Goal: Use online tool/utility: Utilize a website feature to perform a specific function

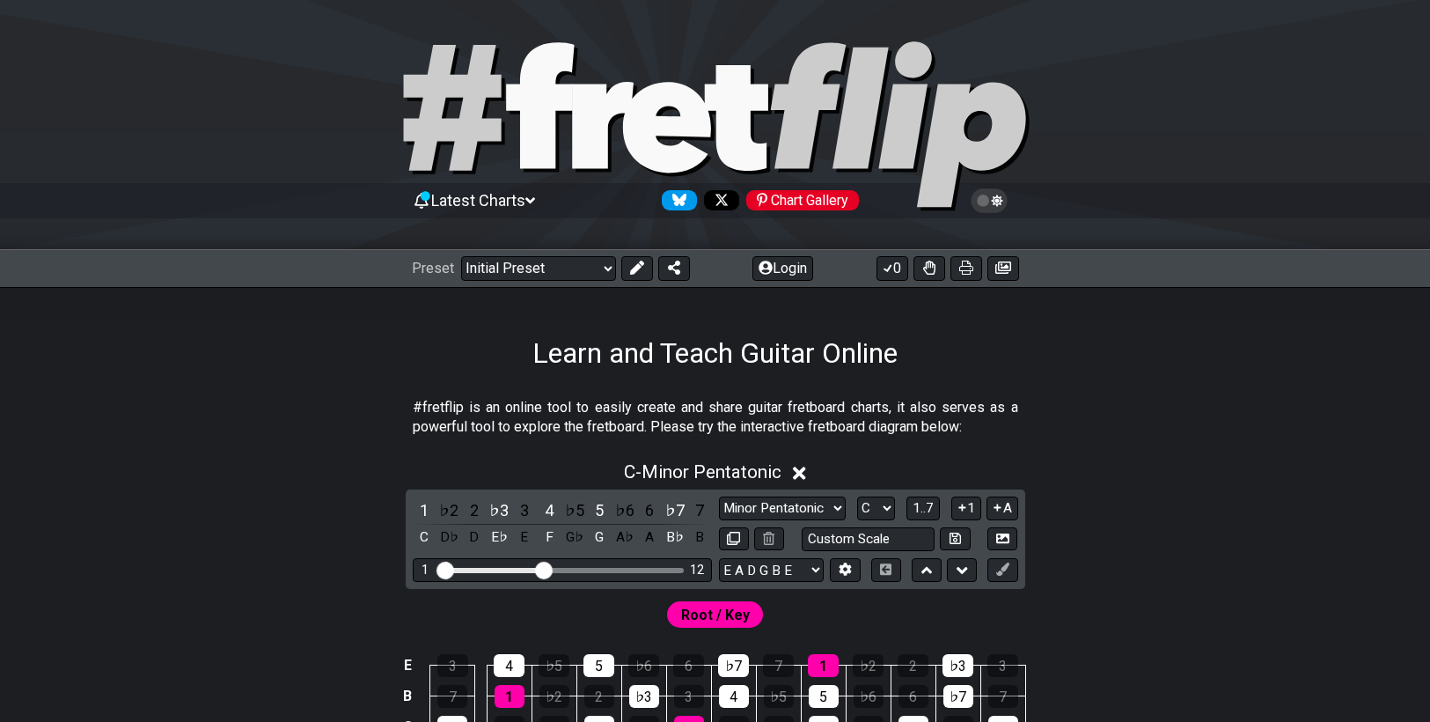
click at [767, 522] on div "Minor Pentatonic Click to edit Minor Pentatonic Major Pentatonic Minor Blues Ma…" at bounding box center [868, 523] width 299 height 55
click at [783, 506] on select "Minor Pentatonic Click to edit Minor Pentatonic Major Pentatonic Minor Blues Ma…" at bounding box center [782, 508] width 127 height 24
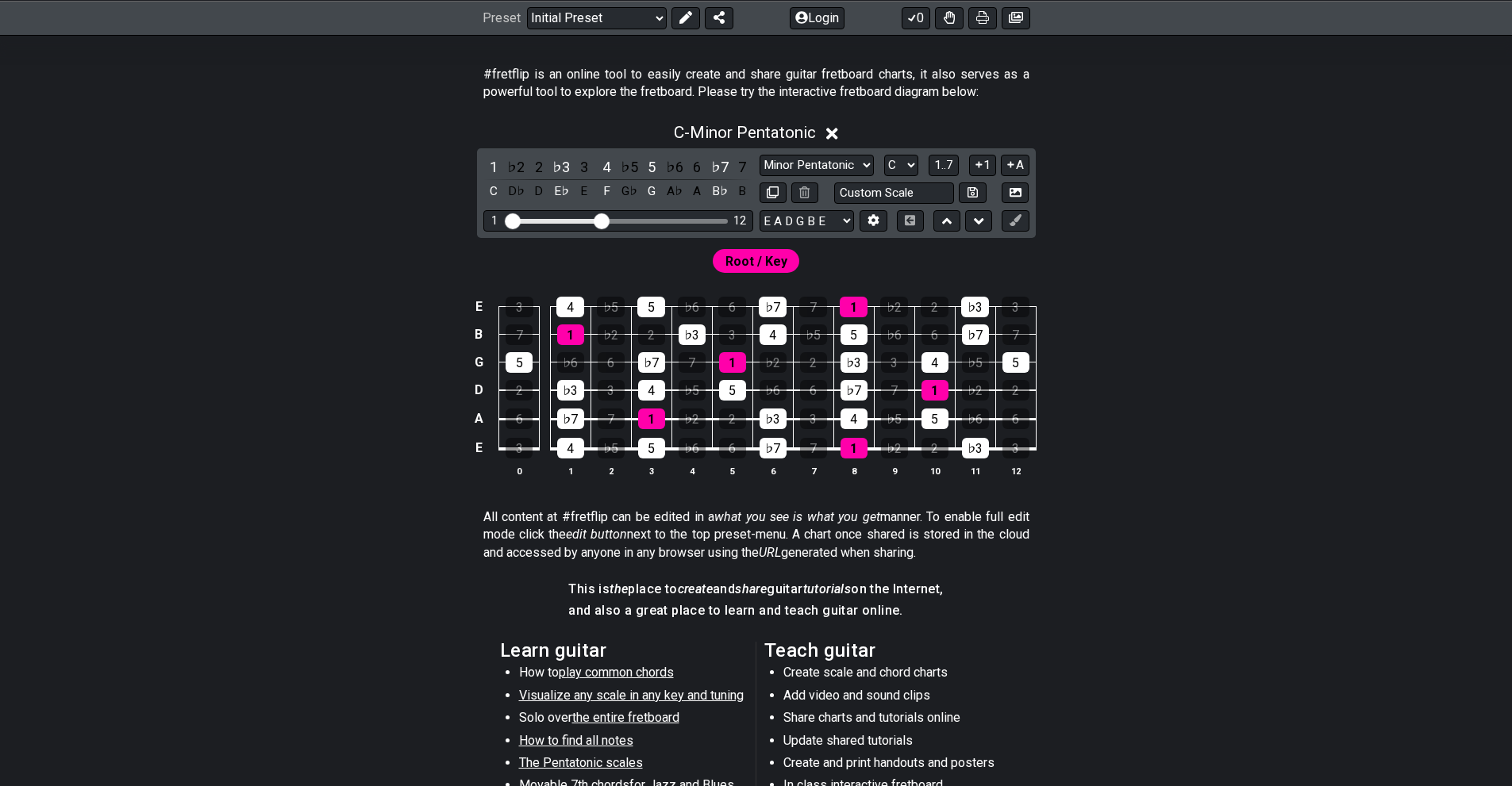
scroll to position [317, 0]
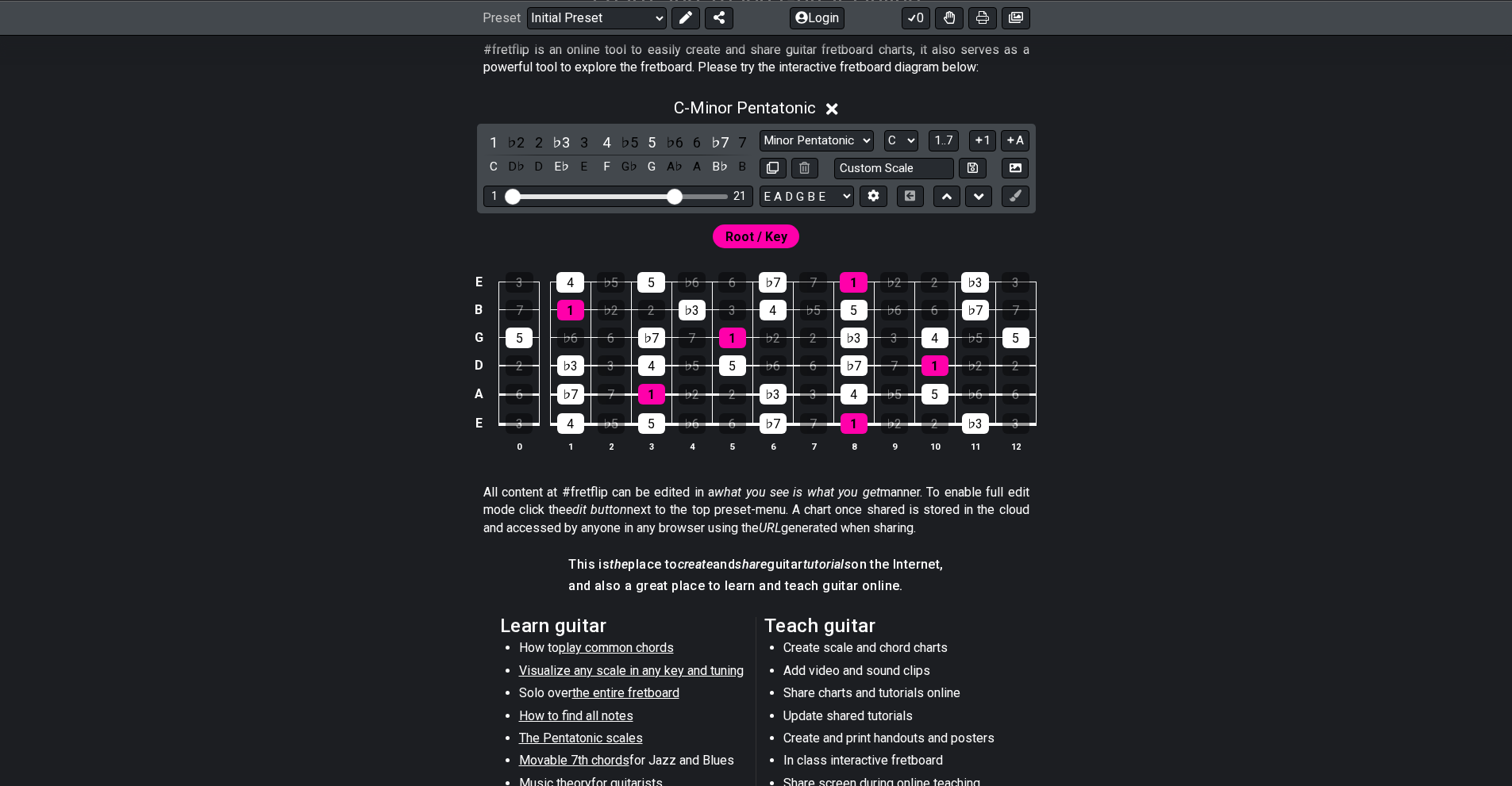
drag, startPoint x: 597, startPoint y: 196, endPoint x: 671, endPoint y: 202, distance: 74.2
click at [671, 196] on input "Visible fret range" at bounding box center [619, 196] width 225 height 0
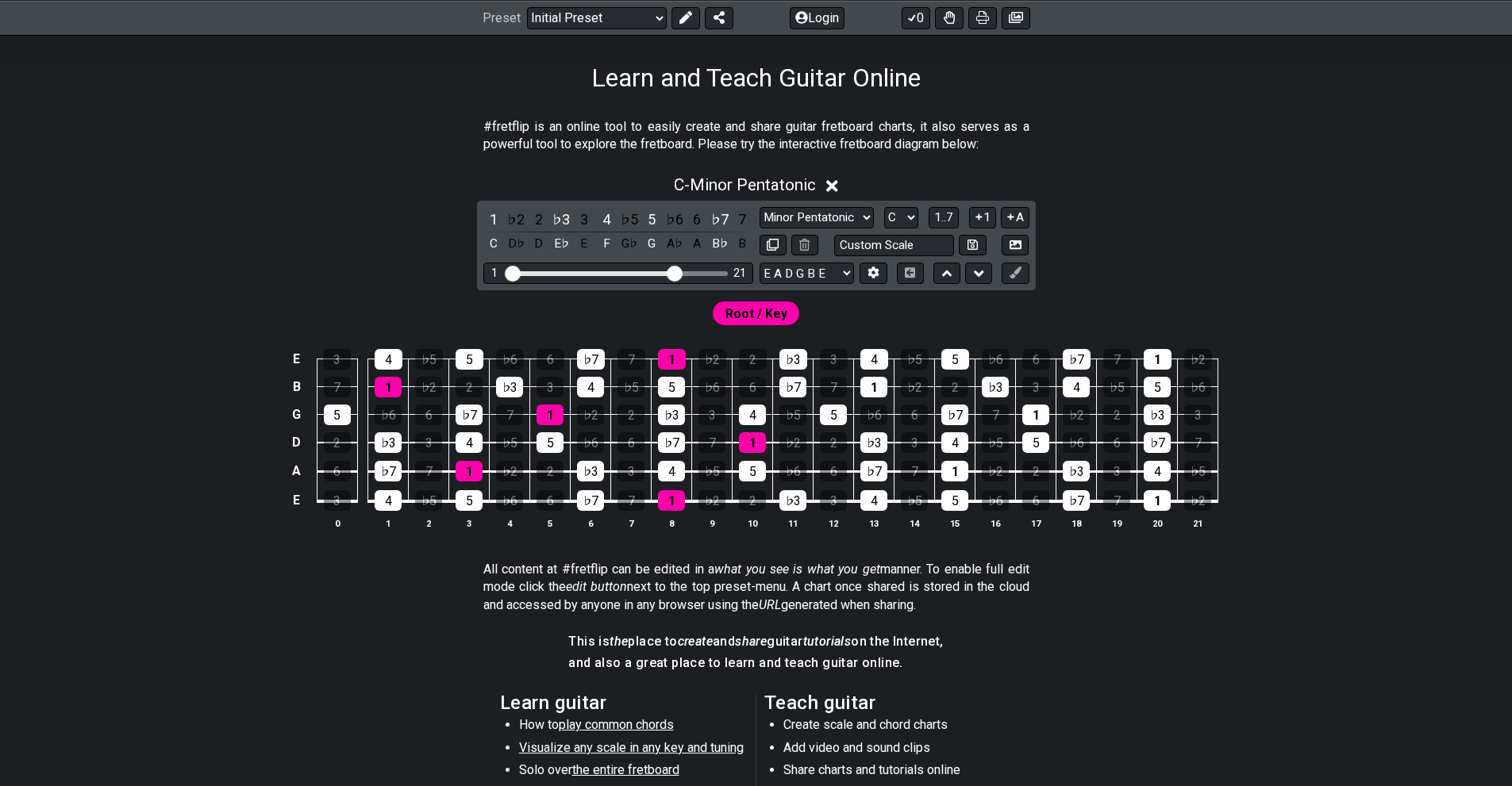
scroll to position [238, 0]
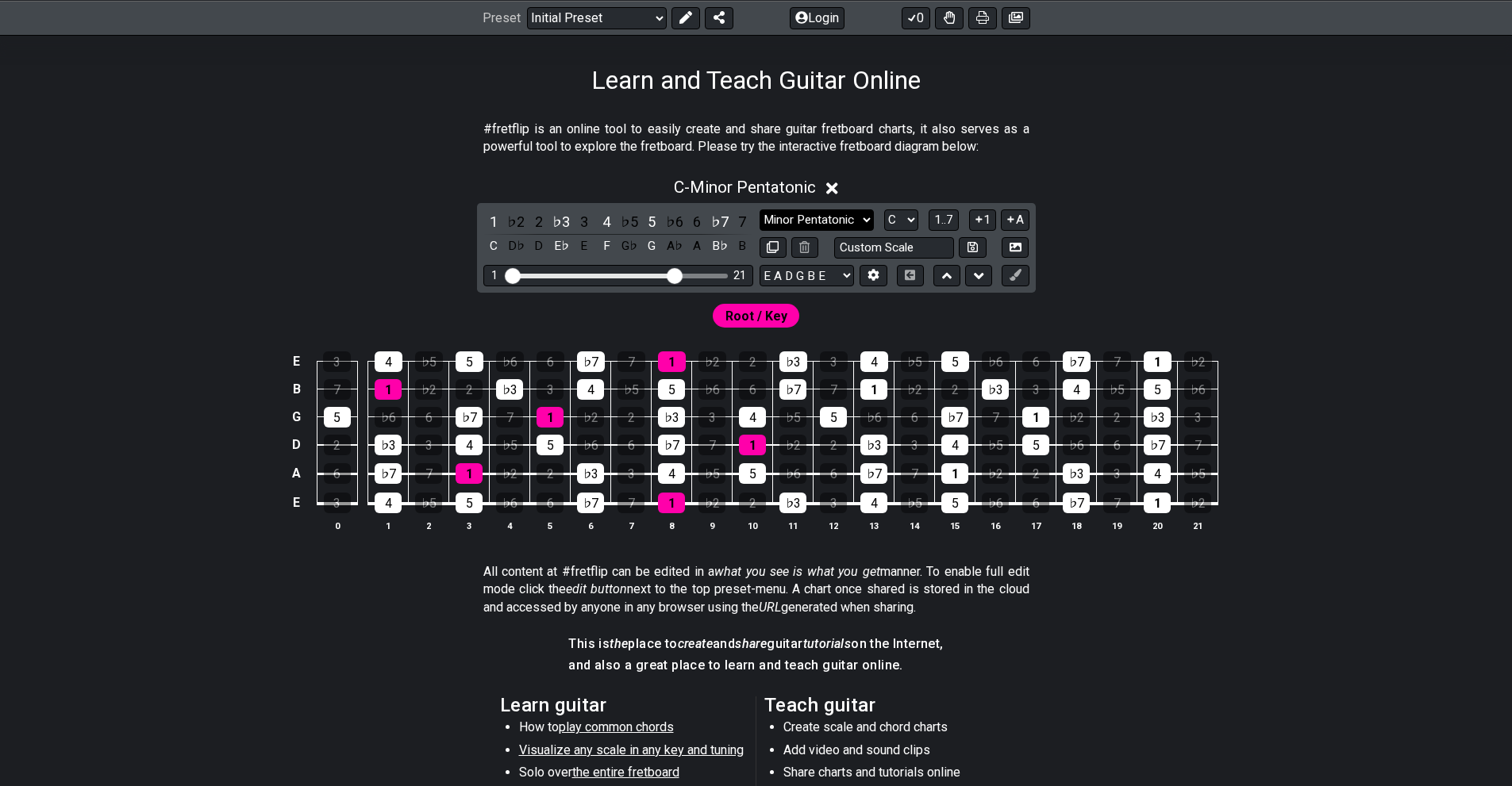
click at [837, 224] on select "Minor Pentatonic Click to edit Minor Pentatonic Major Pentatonic Minor Blues Ma…" at bounding box center [816, 220] width 115 height 22
select select "Major Blues"
click at [759, 209] on select "Minor Pentatonic Click to edit Minor Pentatonic Major Pentatonic Minor Blues Ma…" at bounding box center [816, 220] width 115 height 22
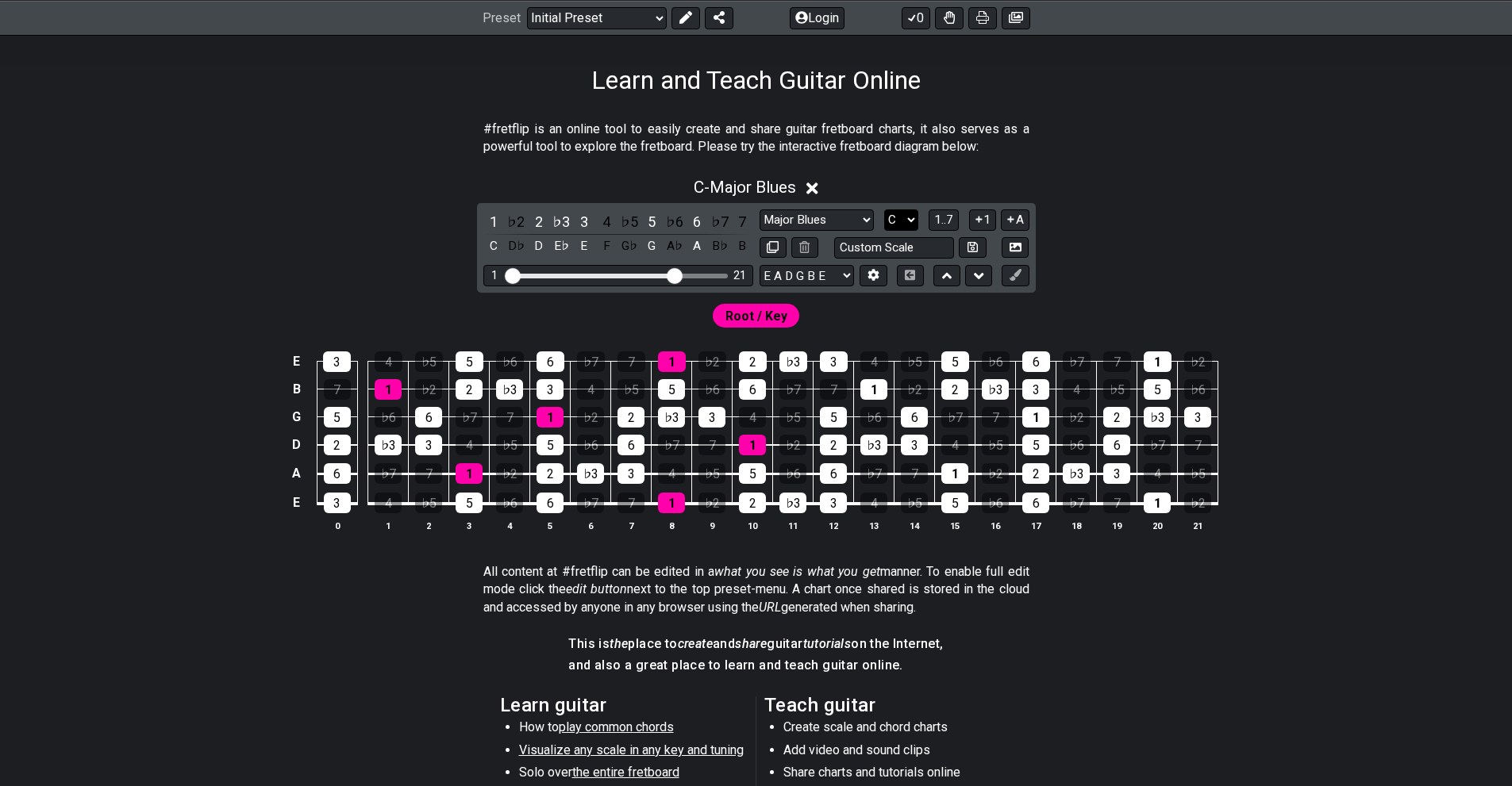
click at [910, 221] on select "A♭ A A♯ B♭ B C C♯ D♭ D D♯ E♭ E F F♯ G♭ G G♯" at bounding box center [901, 220] width 34 height 22
select select "E"
click at [884, 209] on select "A♭ A A♯ B♭ B C C♯ D♭ D D♯ E♭ E F F♯ G♭ G G♯" at bounding box center [901, 220] width 34 height 22
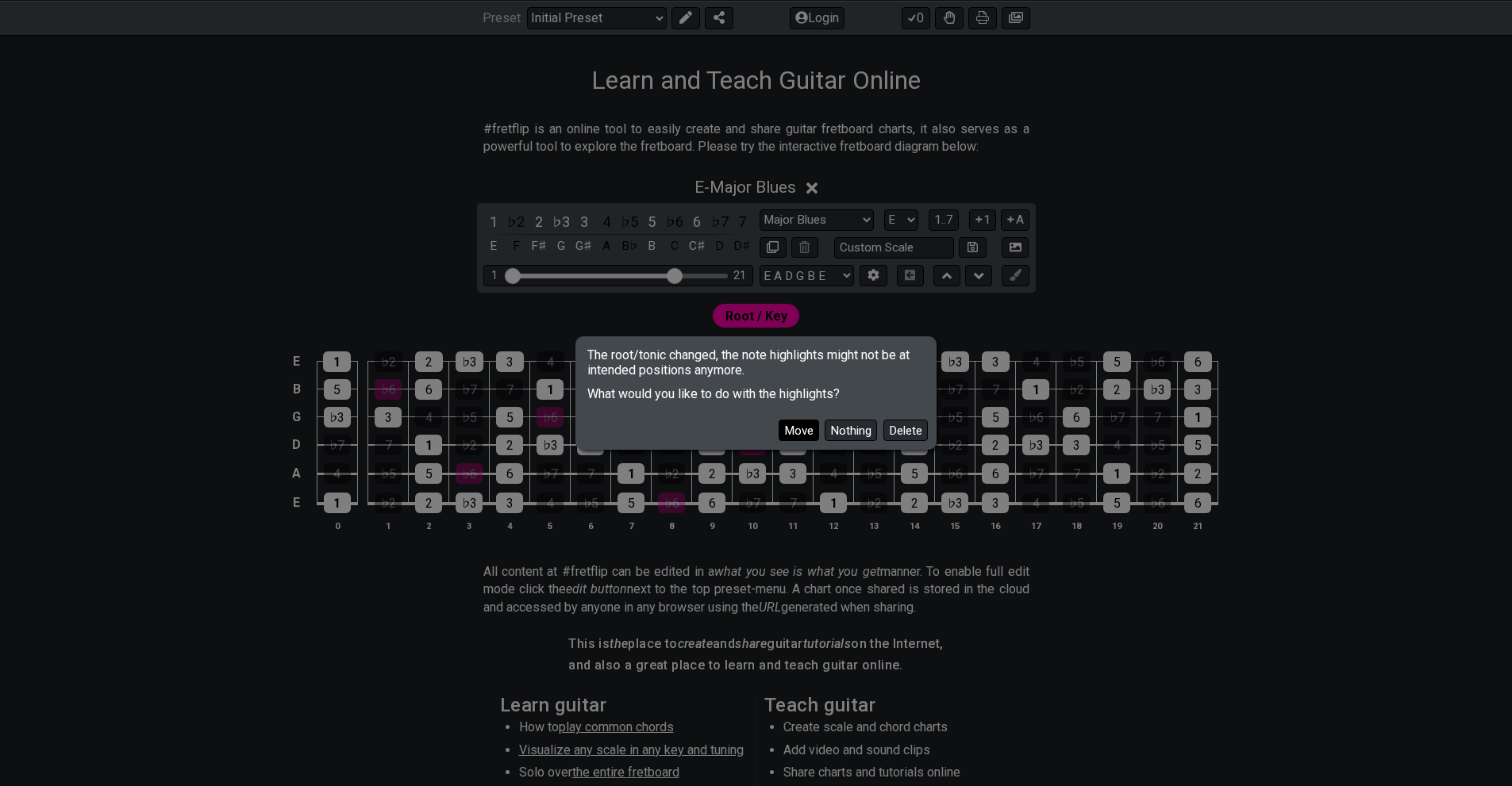
click at [811, 434] on button "Move" at bounding box center [798, 431] width 41 height 22
